Goal: Obtain resource: Obtain resource

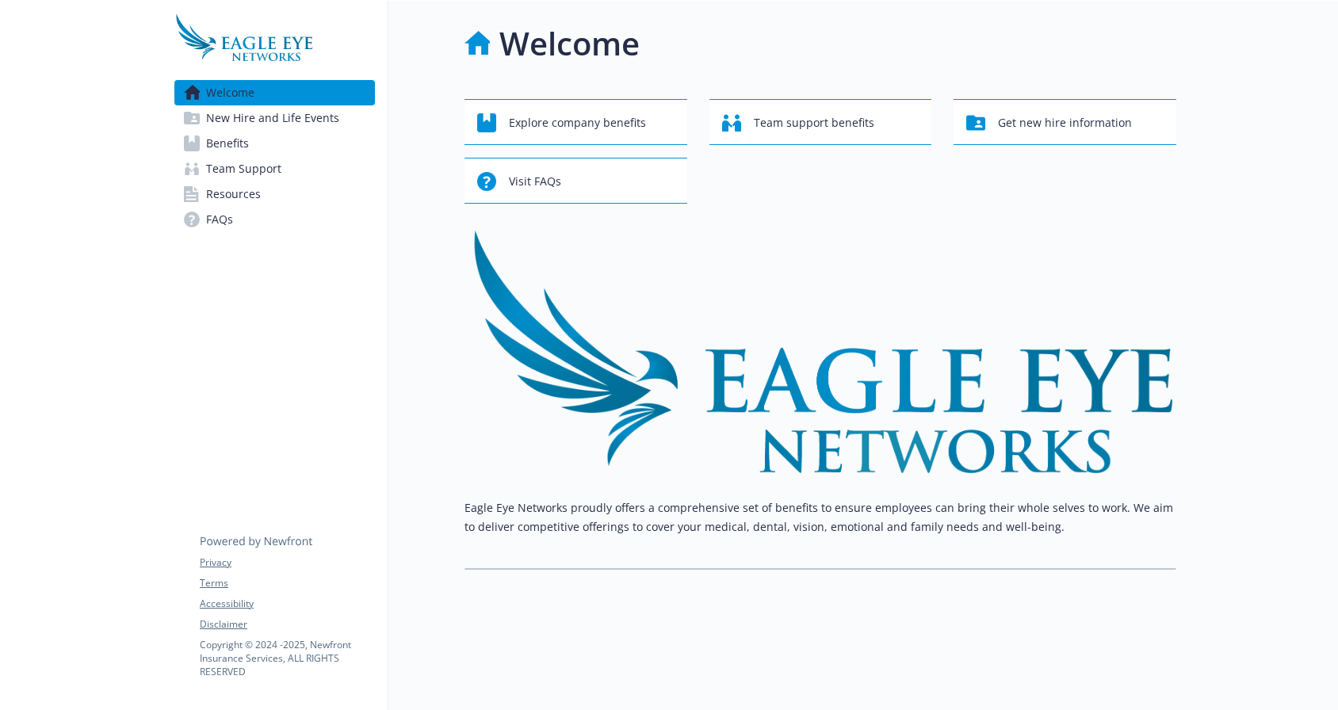
click at [344, 123] on link "New Hire and Life Events" at bounding box center [274, 117] width 201 height 25
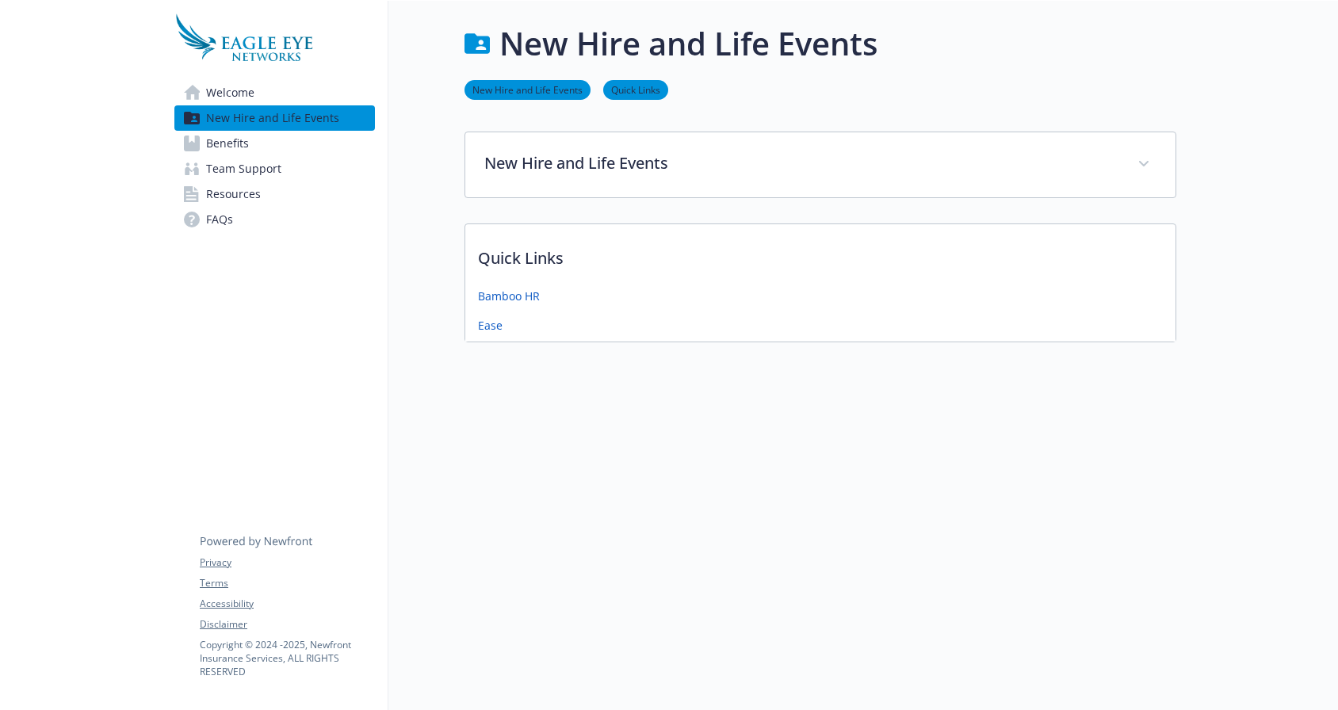
click at [296, 138] on link "Benefits" at bounding box center [274, 143] width 201 height 25
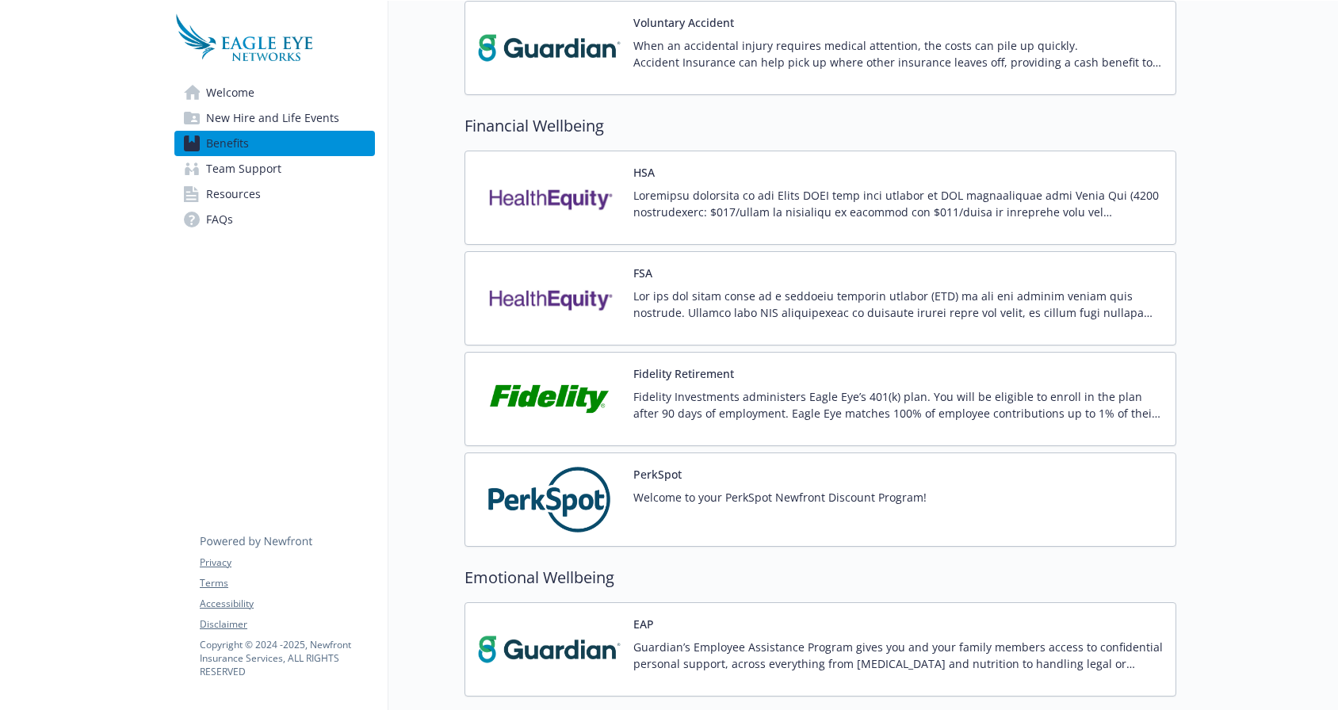
scroll to position [1399, 0]
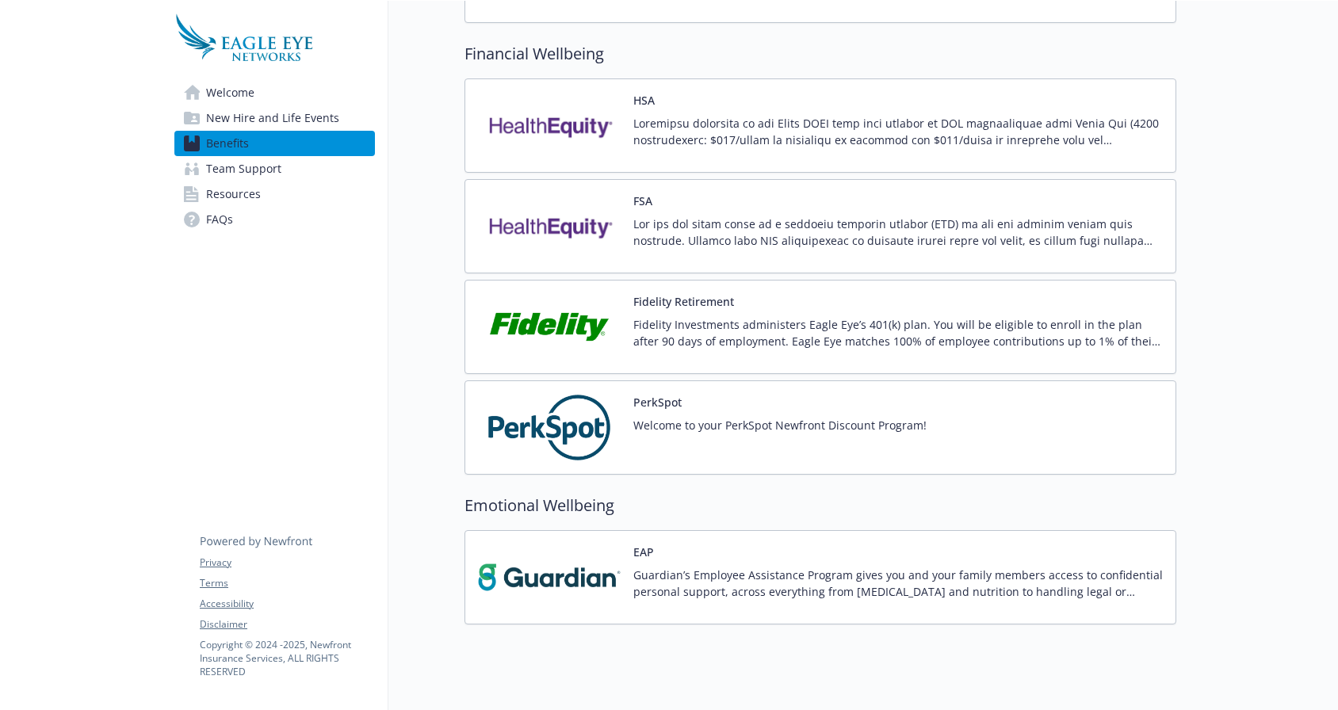
click at [571, 327] on img at bounding box center [549, 326] width 143 height 67
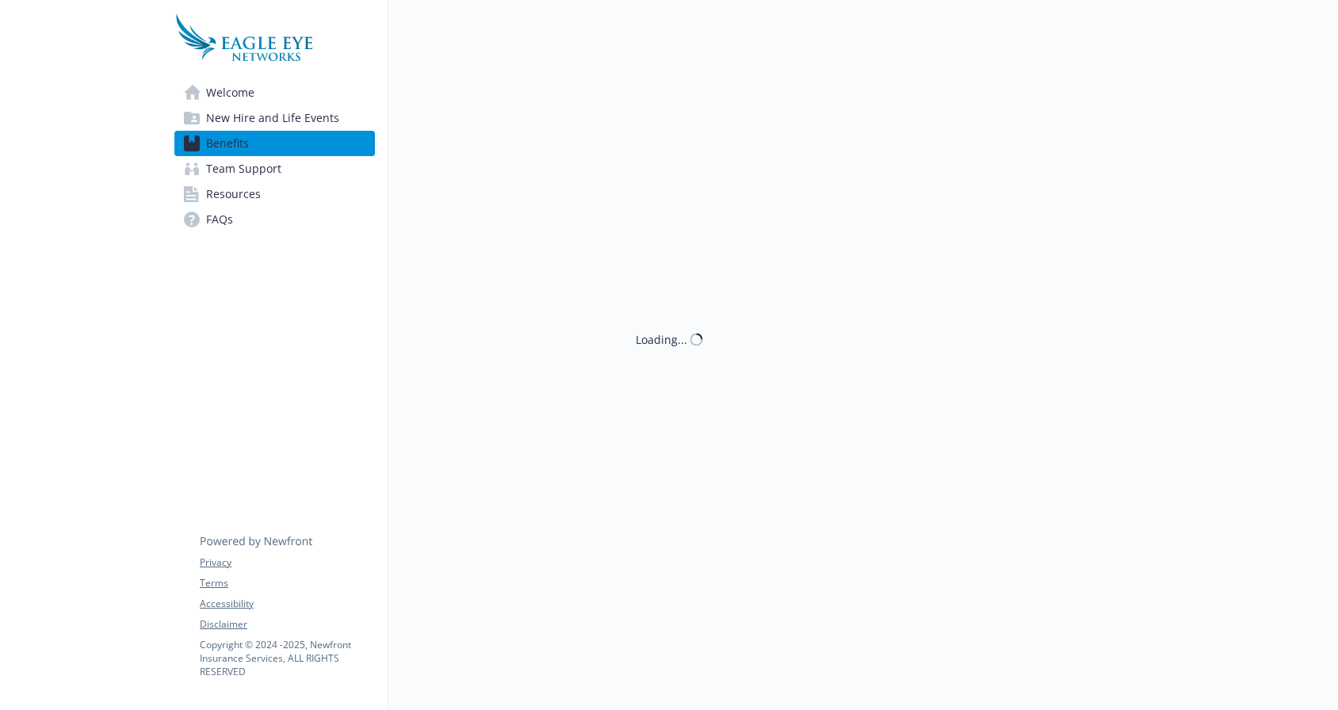
scroll to position [1399, 0]
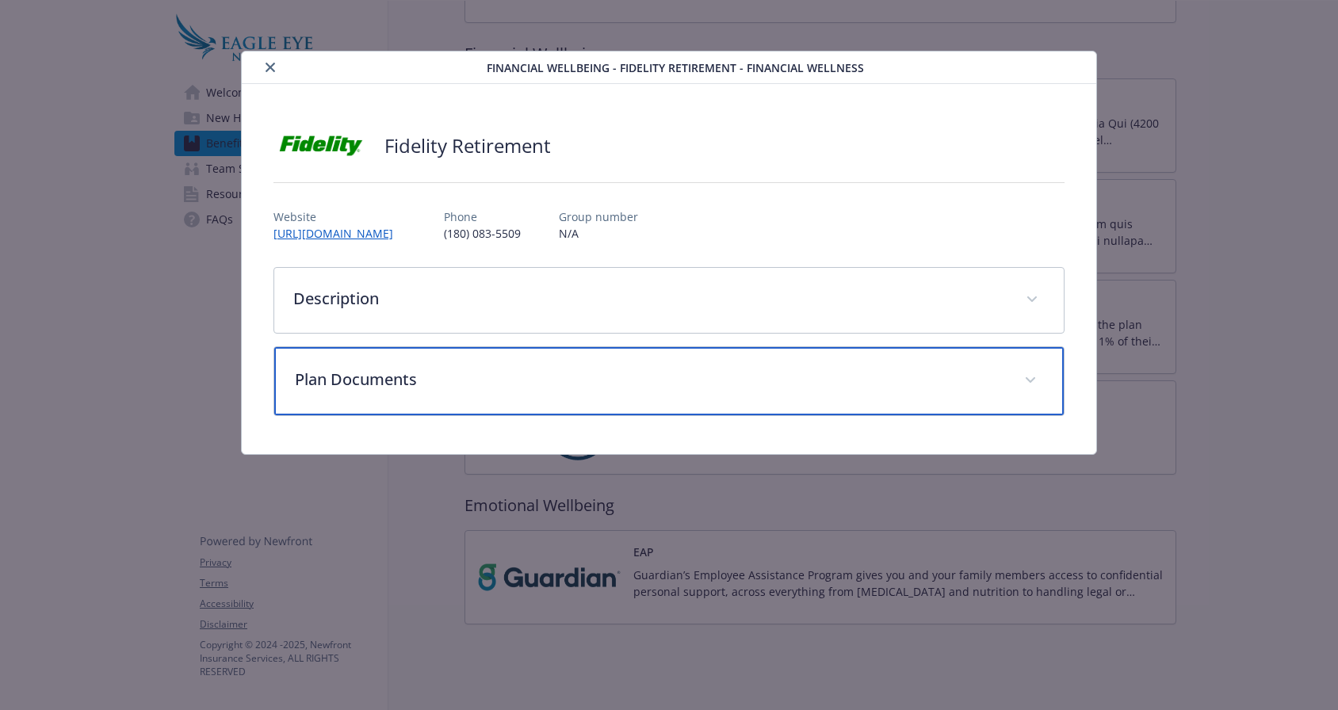
click at [569, 373] on p "Plan Documents" at bounding box center [650, 380] width 710 height 24
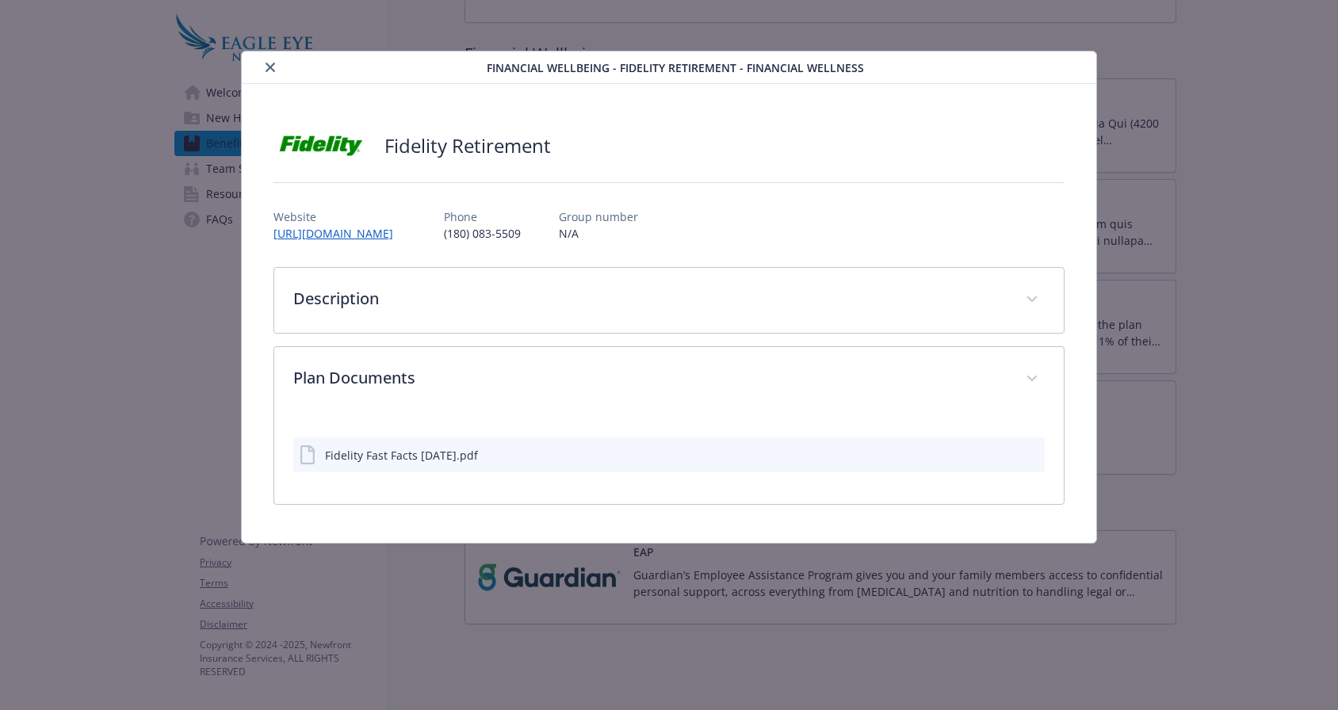
click at [1029, 455] on icon "preview file" at bounding box center [1029, 454] width 14 height 11
